Goal: Communication & Community: Participate in discussion

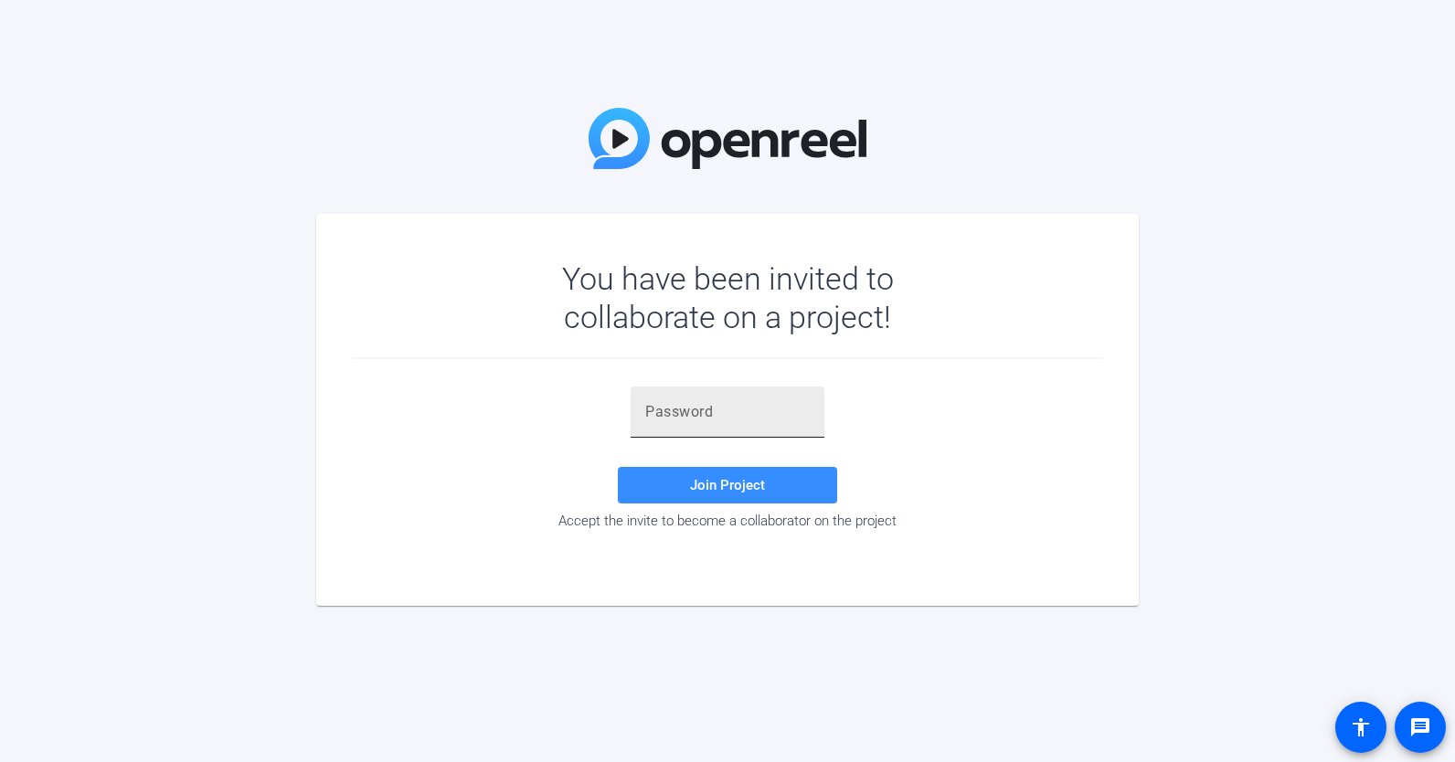
click at [741, 410] on input "text" at bounding box center [727, 412] width 164 height 22
paste input "goX[HM"
type input "goX[HM"
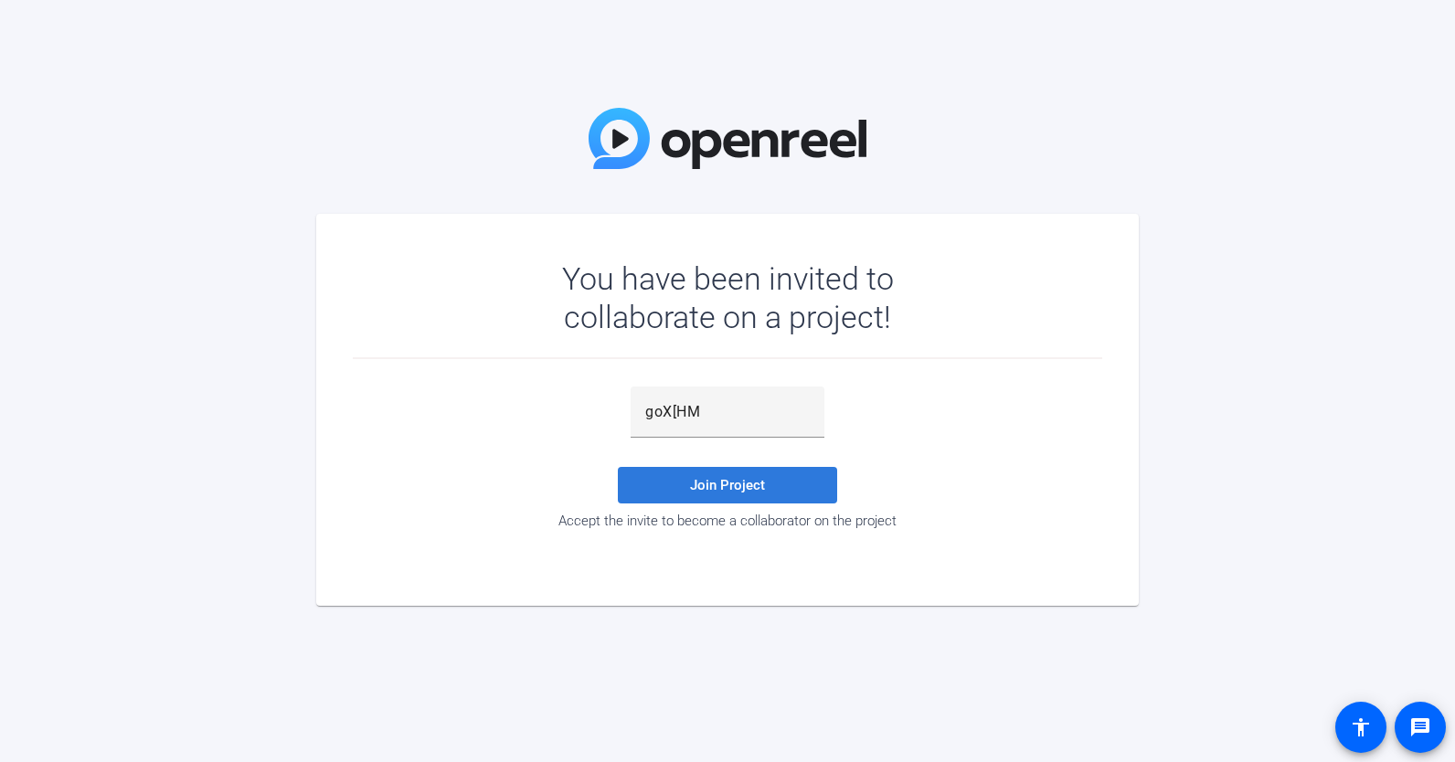
click at [726, 489] on span "Join Project" at bounding box center [727, 485] width 75 height 16
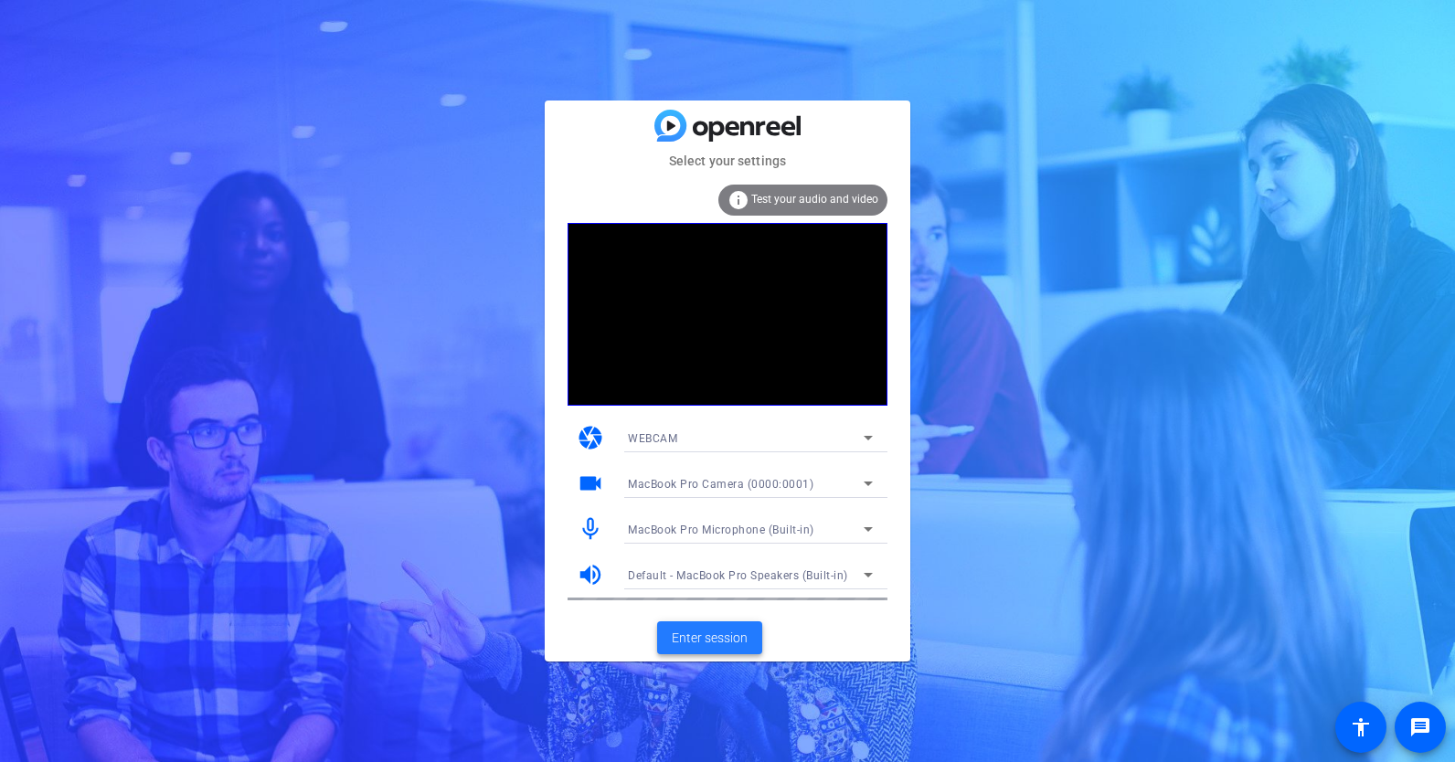
click at [689, 646] on span "Enter session" at bounding box center [710, 638] width 76 height 19
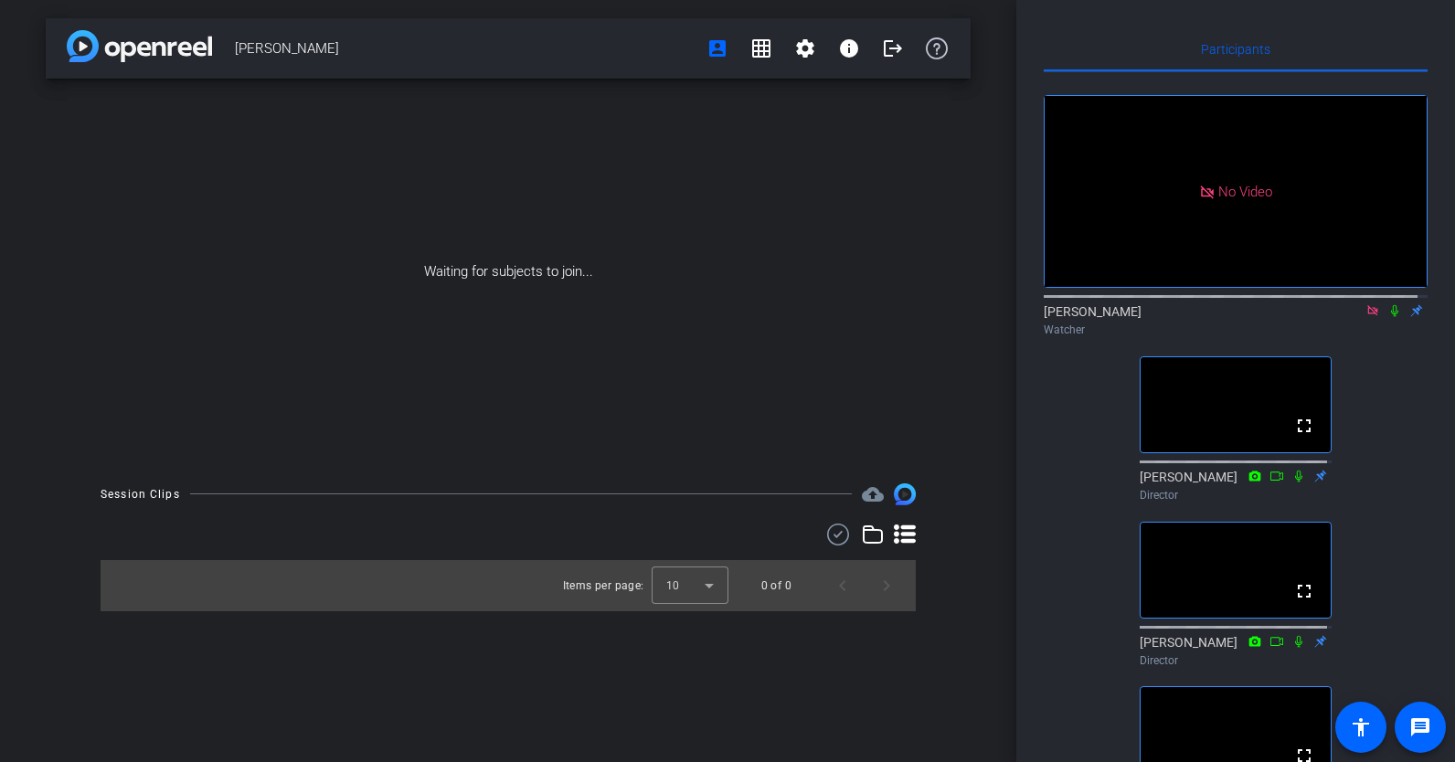
click at [1391, 317] on icon at bounding box center [1394, 311] width 7 height 12
click at [1367, 315] on icon at bounding box center [1372, 310] width 10 height 10
click at [1365, 317] on icon at bounding box center [1372, 310] width 15 height 13
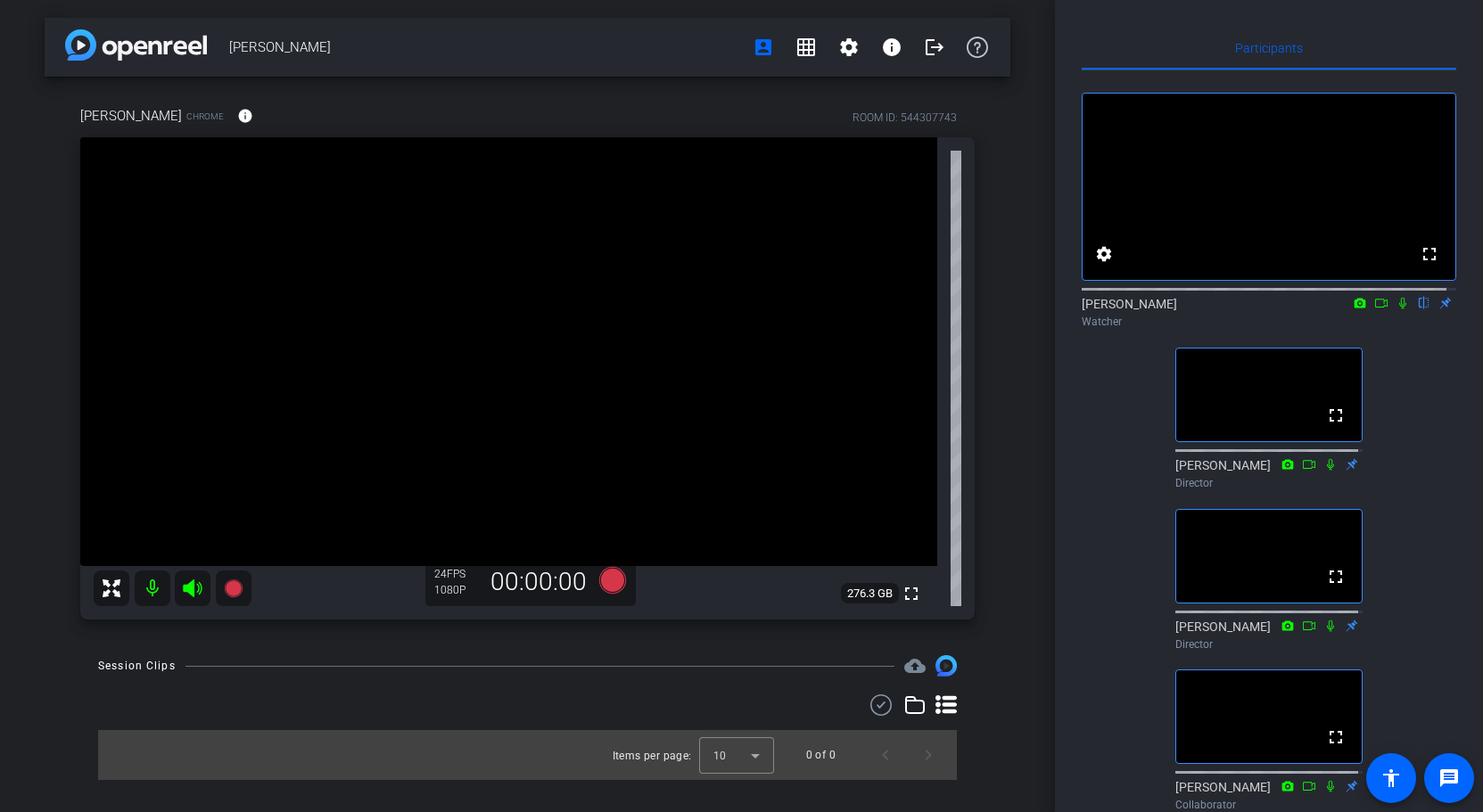
click at [1396, 309] on icon at bounding box center [1403, 303] width 15 height 13
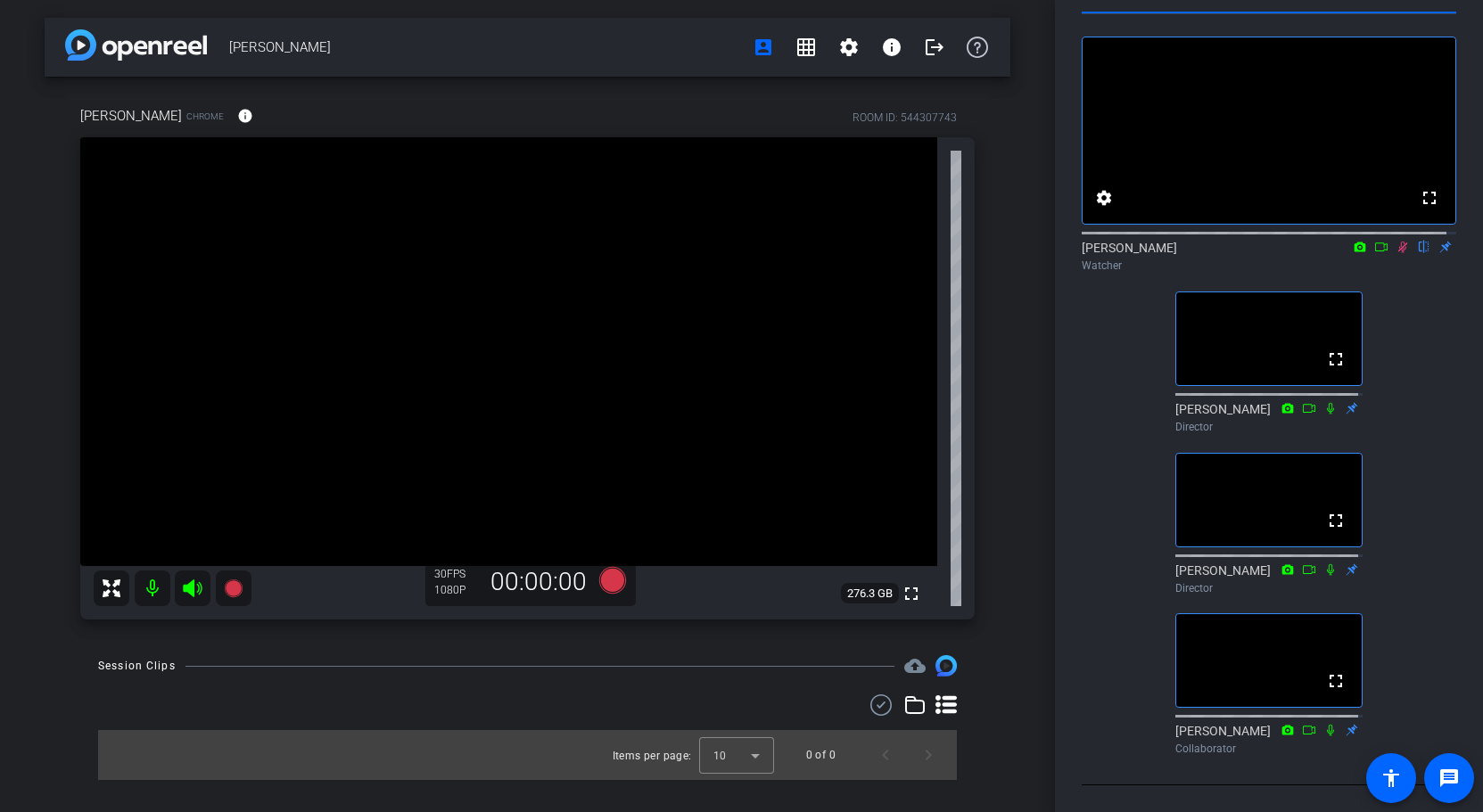
scroll to position [72, 0]
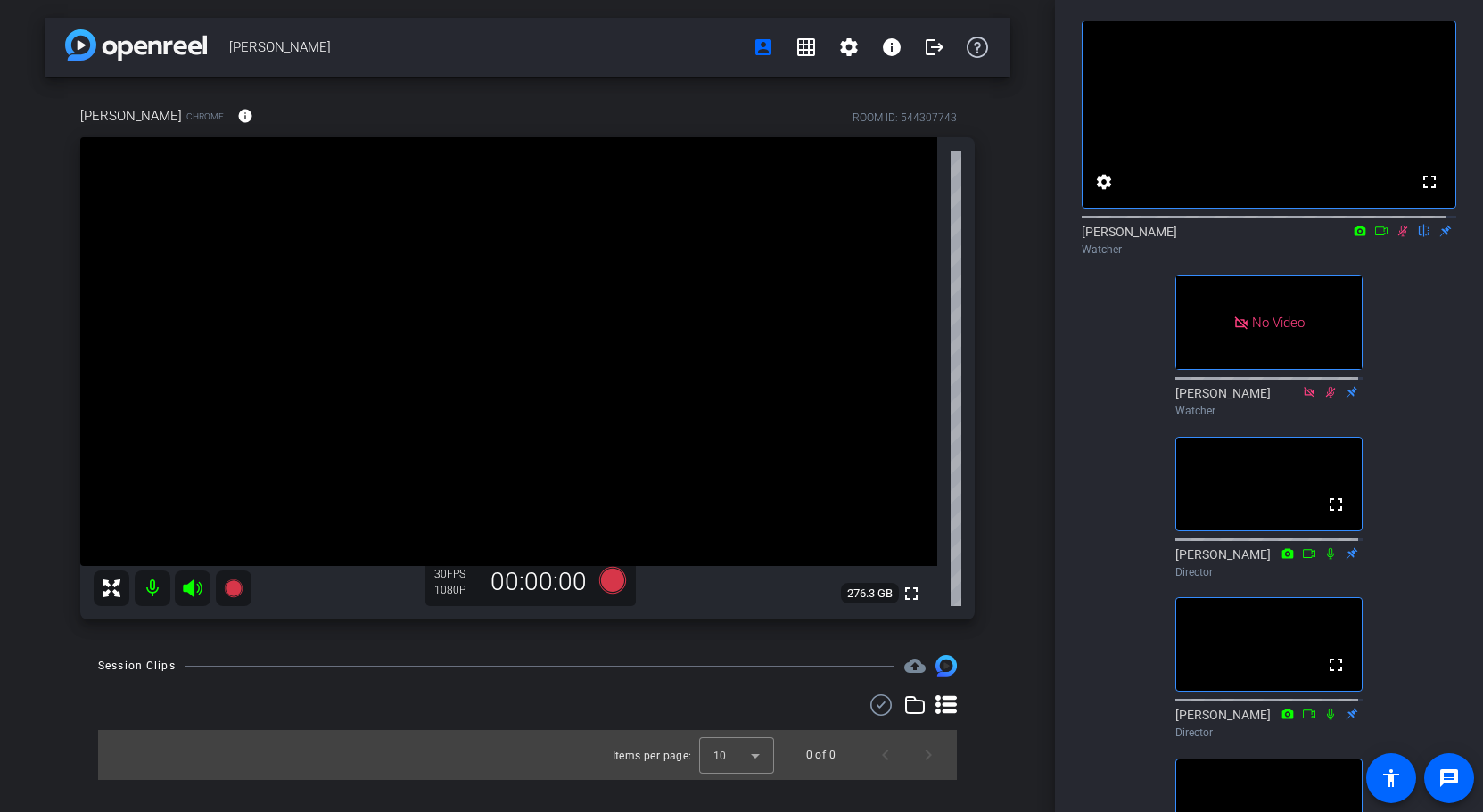
click at [1375, 237] on icon at bounding box center [1381, 230] width 15 height 13
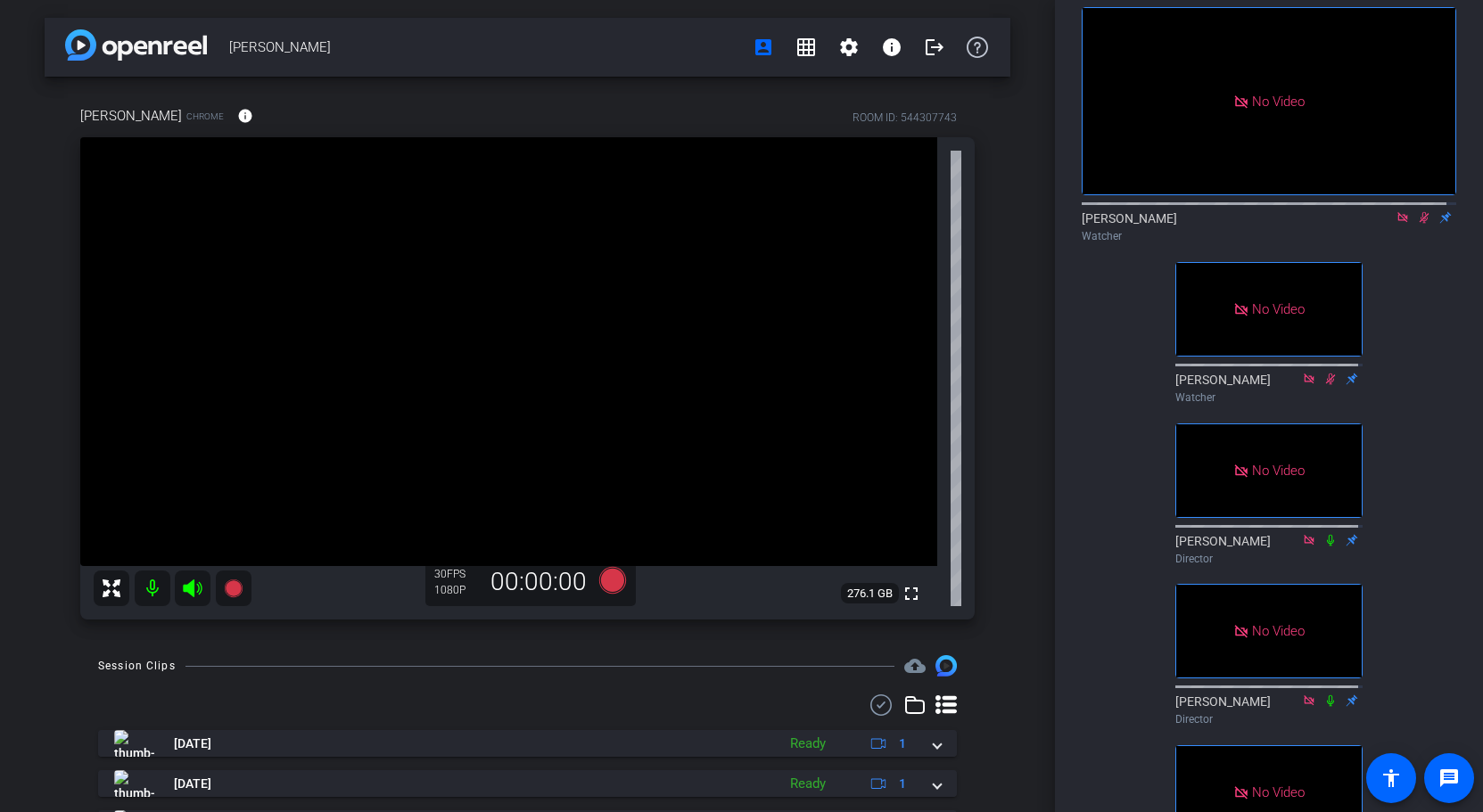
scroll to position [86, 0]
click at [1420, 223] on icon at bounding box center [1425, 218] width 10 height 12
click at [1420, 223] on icon at bounding box center [1423, 218] width 7 height 12
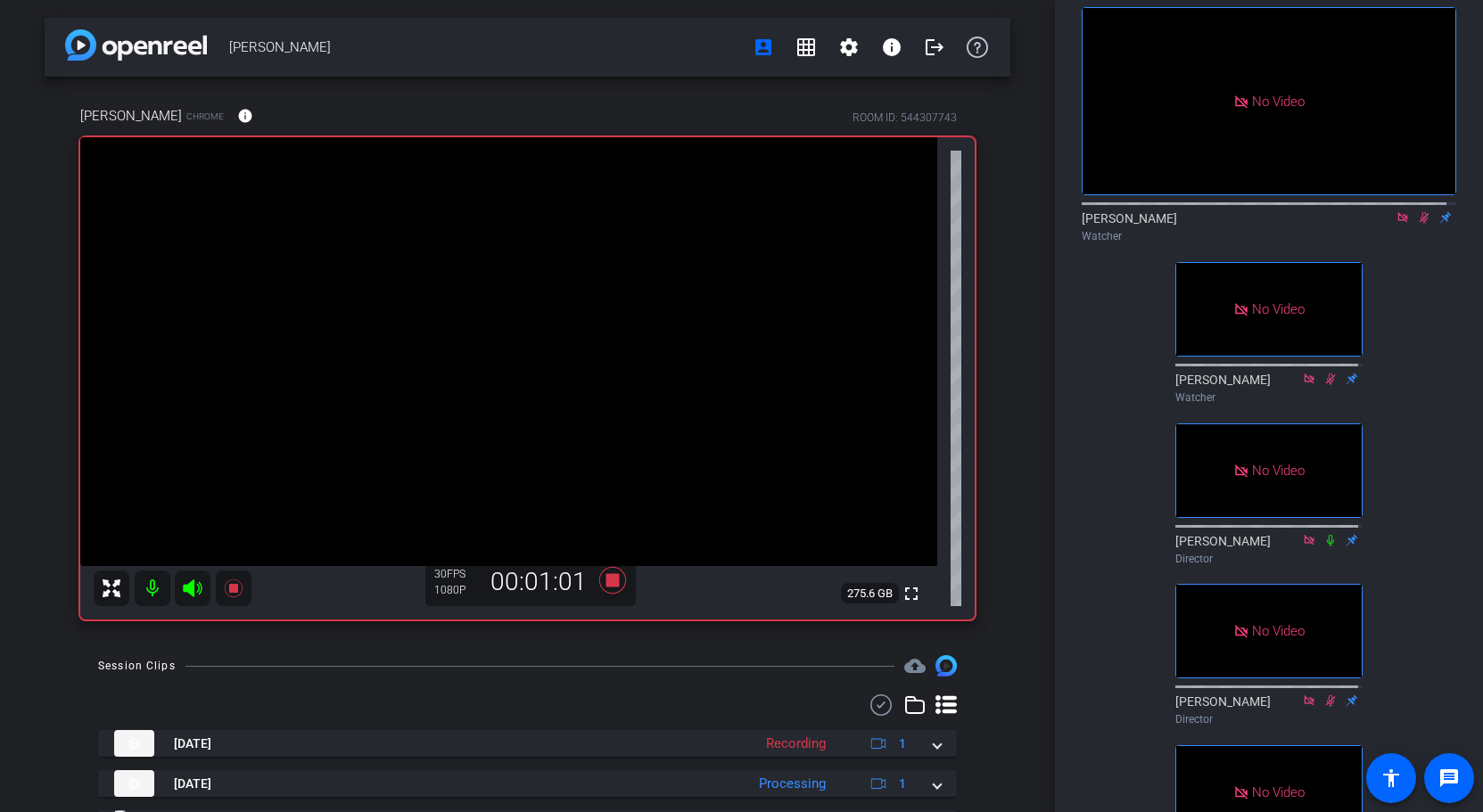
click at [1420, 223] on icon at bounding box center [1425, 218] width 10 height 12
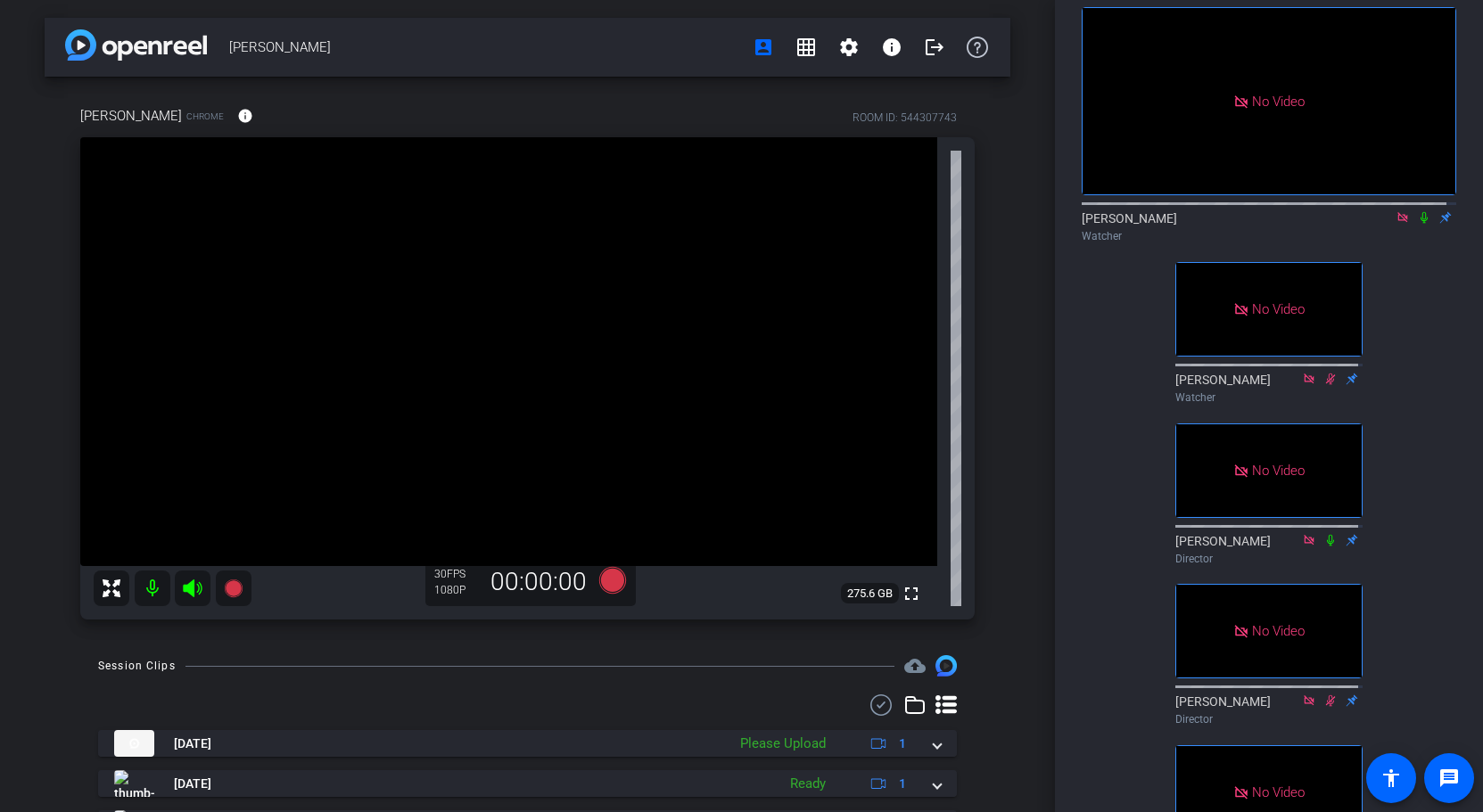
click at [1418, 223] on icon at bounding box center [1424, 218] width 15 height 13
click at [1398, 223] on icon at bounding box center [1403, 218] width 15 height 13
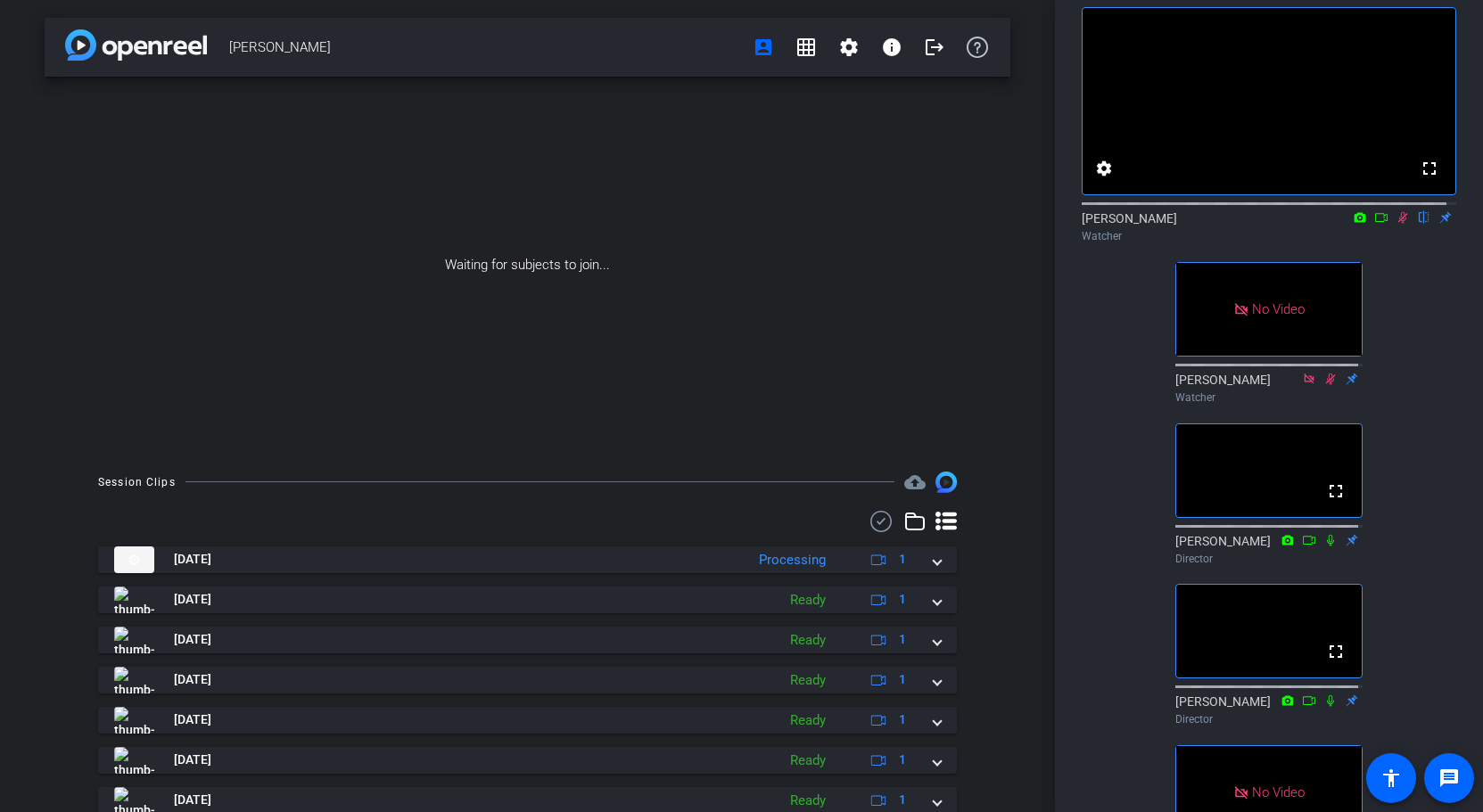
click at [1396, 223] on icon at bounding box center [1403, 218] width 15 height 13
